Goal: Check status: Check status

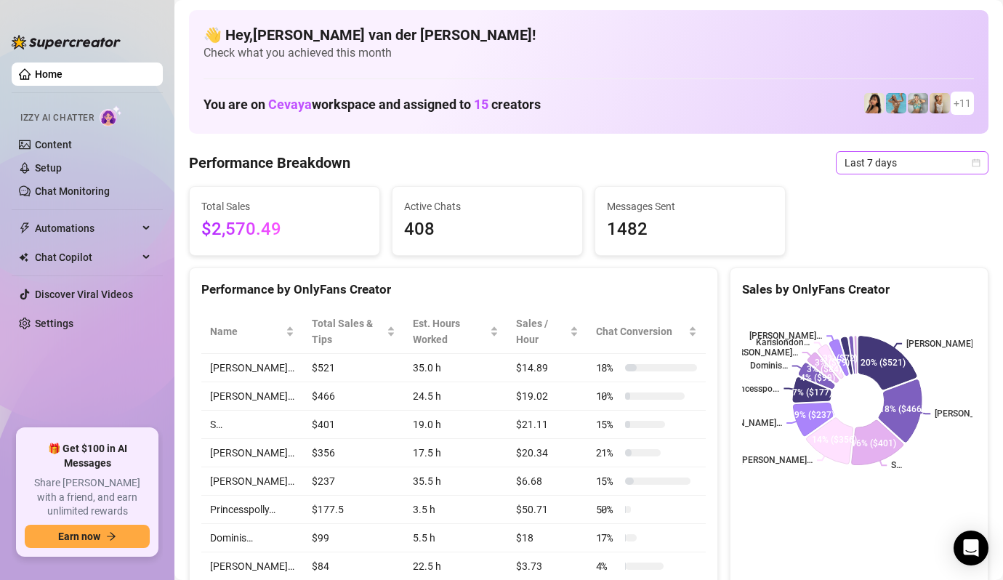
click at [971, 160] on icon "calendar" at bounding box center [975, 162] width 9 height 9
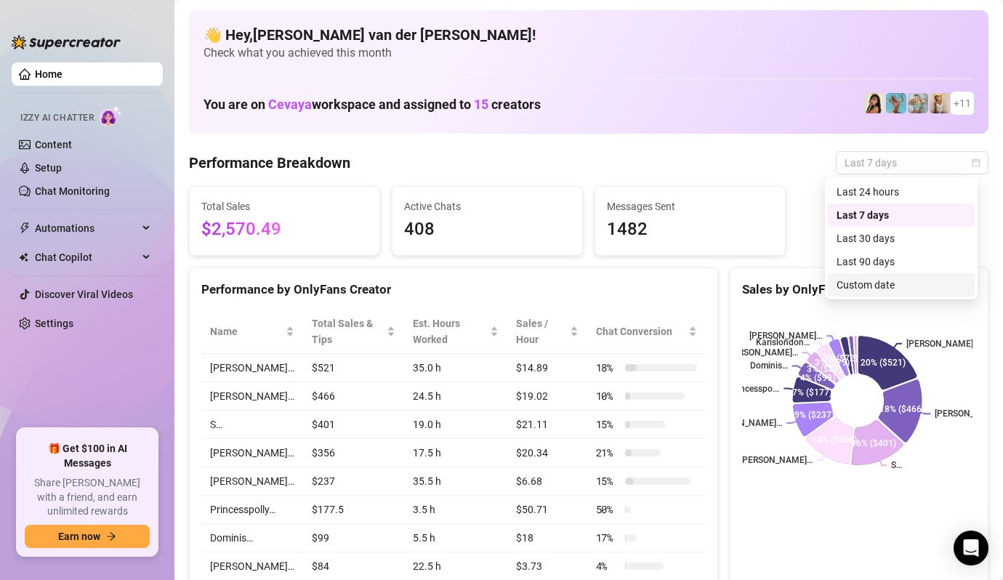
click at [912, 280] on div "Custom date" at bounding box center [900, 285] width 129 height 16
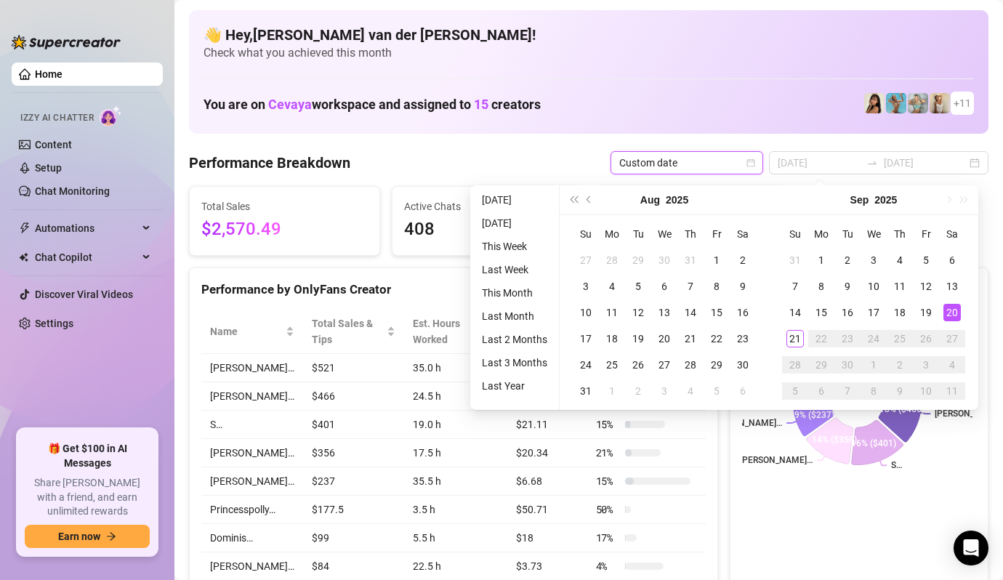
type input "[DATE]"
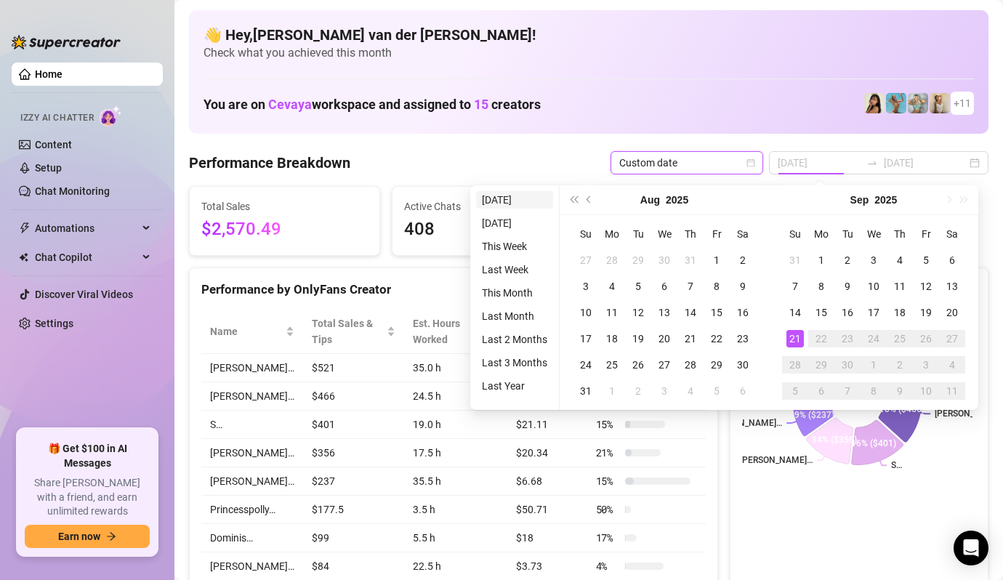
click at [520, 197] on li "[DATE]" at bounding box center [514, 199] width 77 height 17
type input "[DATE]"
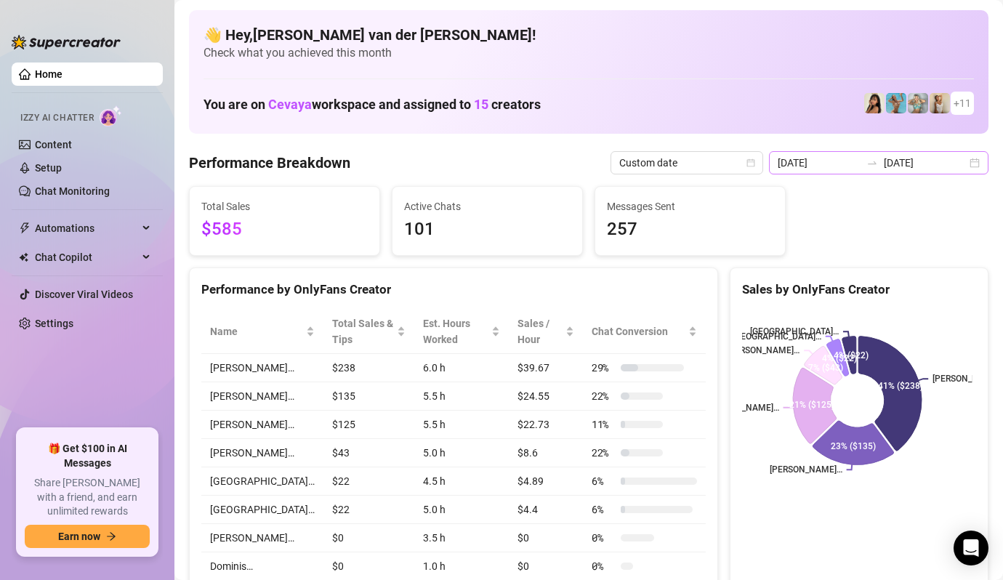
click at [963, 164] on div "[DATE] [DATE]" at bounding box center [878, 162] width 219 height 23
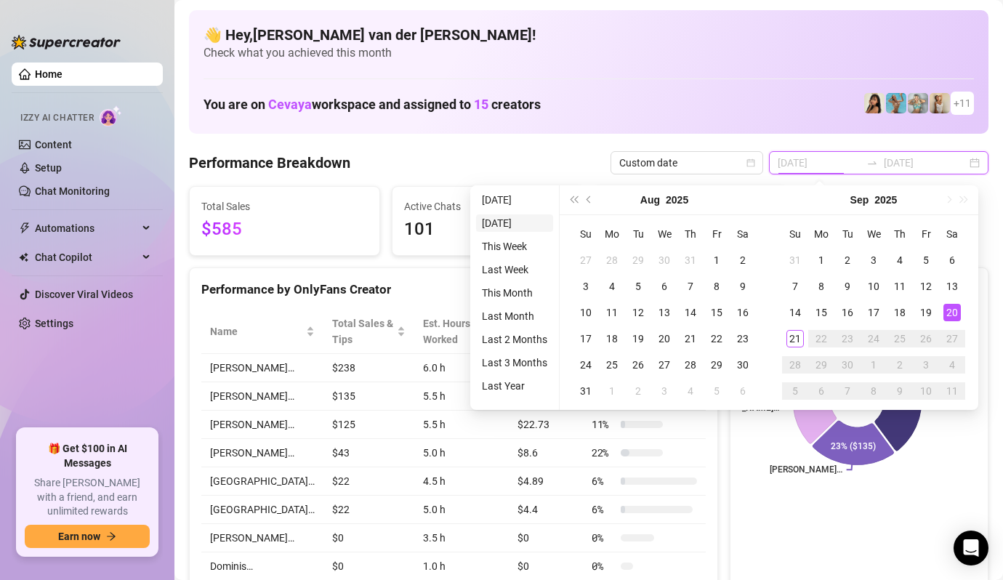
type input "[DATE]"
click at [514, 220] on li "[DATE]" at bounding box center [514, 222] width 77 height 17
type input "[DATE]"
